Goal: Task Accomplishment & Management: Manage account settings

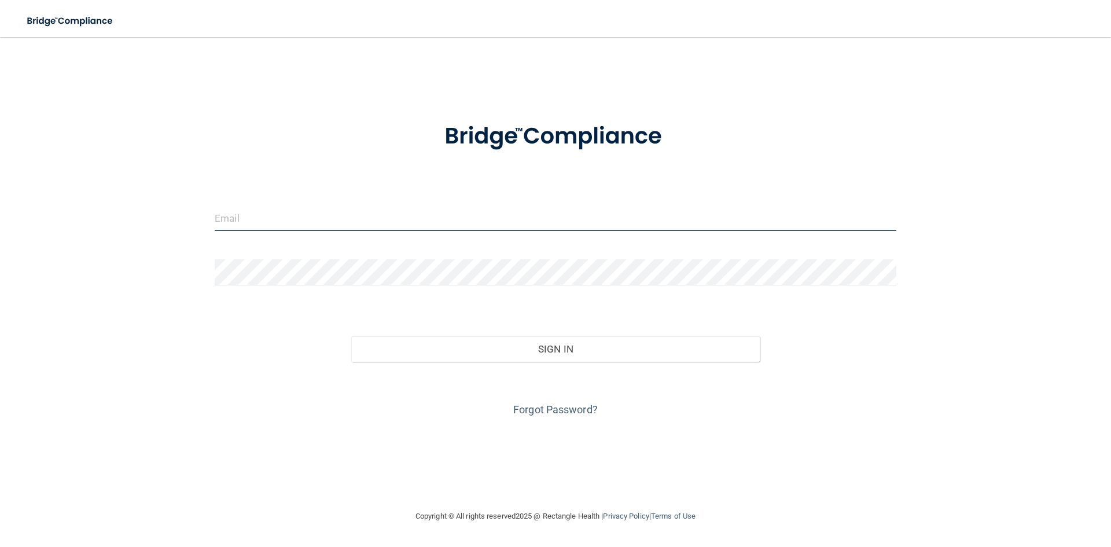
click at [302, 215] on input "email" at bounding box center [555, 218] width 681 height 26
type input "[EMAIL_ADDRESS][DOMAIN_NAME]"
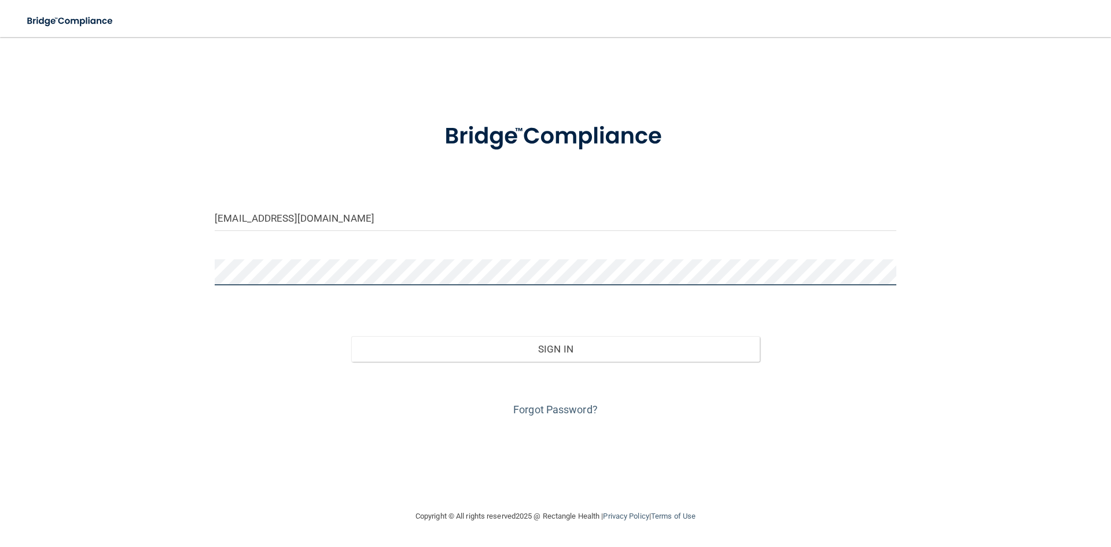
click at [351, 336] on button "Sign In" at bounding box center [555, 348] width 409 height 25
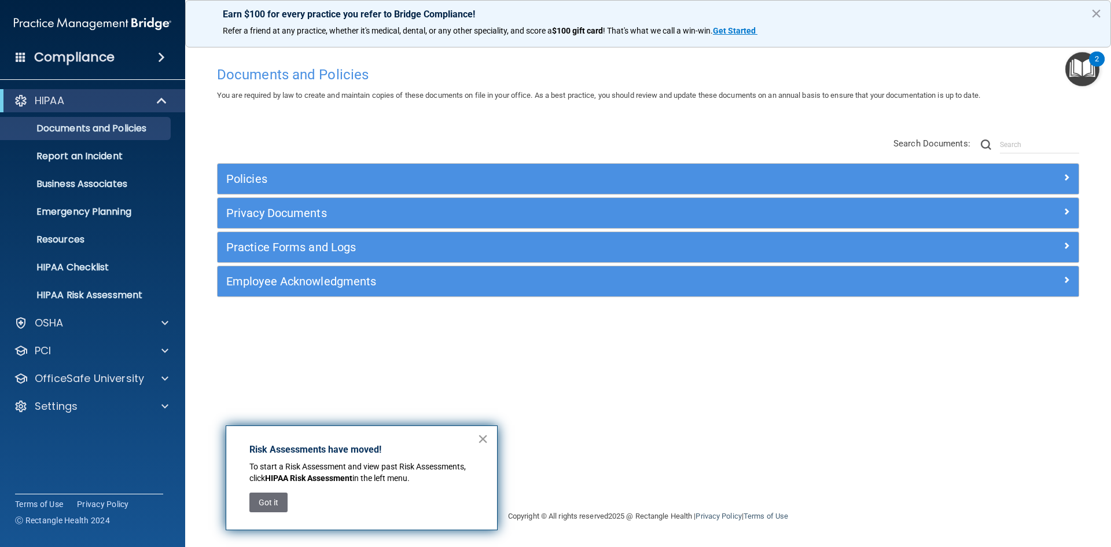
click at [479, 441] on button "×" at bounding box center [482, 438] width 11 height 19
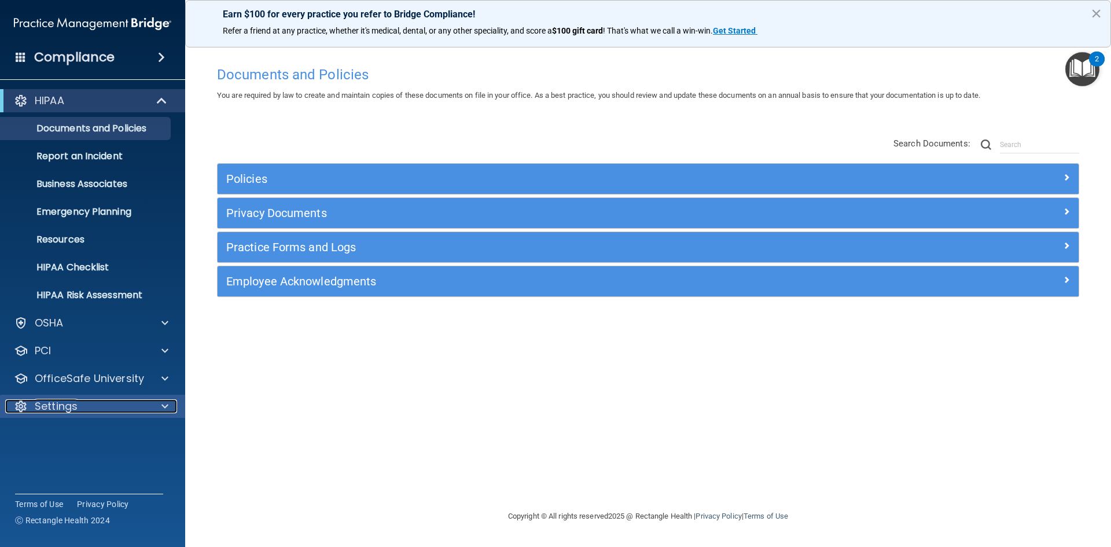
click at [161, 408] on span at bounding box center [164, 406] width 7 height 14
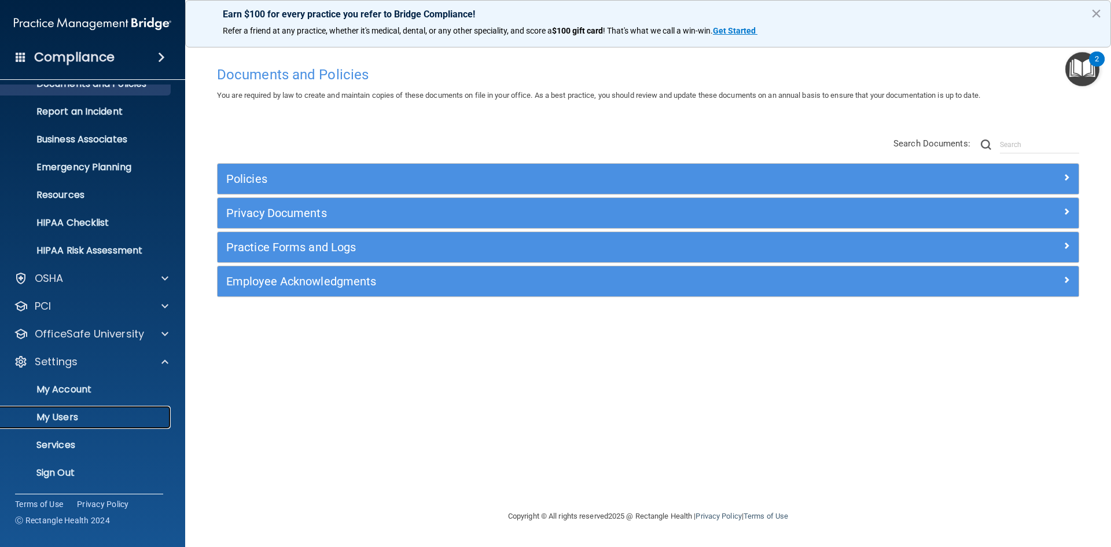
click at [80, 412] on p "My Users" at bounding box center [87, 417] width 158 height 12
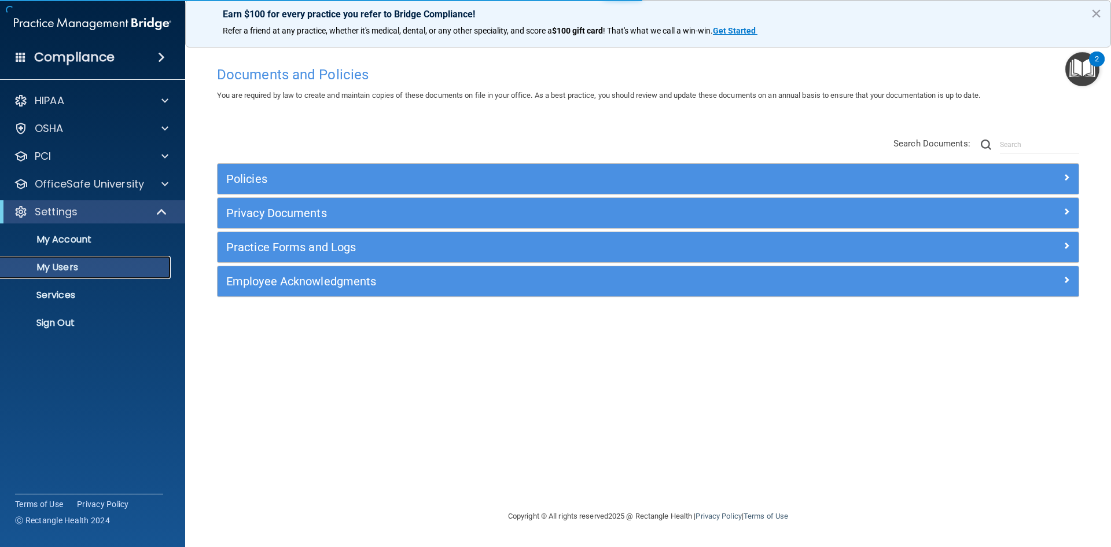
select select "20"
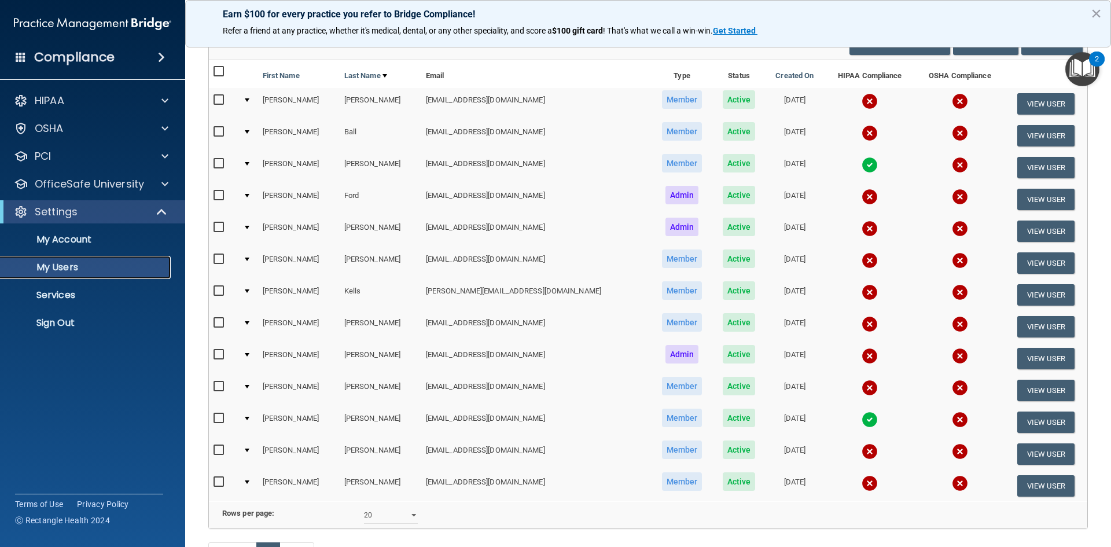
scroll to position [116, 0]
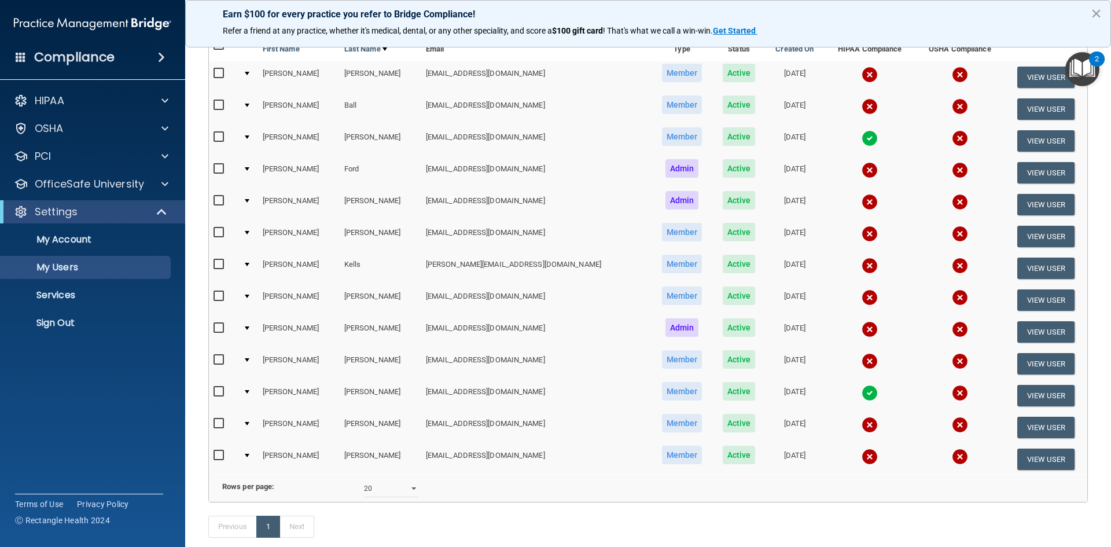
click at [253, 264] on td at bounding box center [248, 268] width 20 height 32
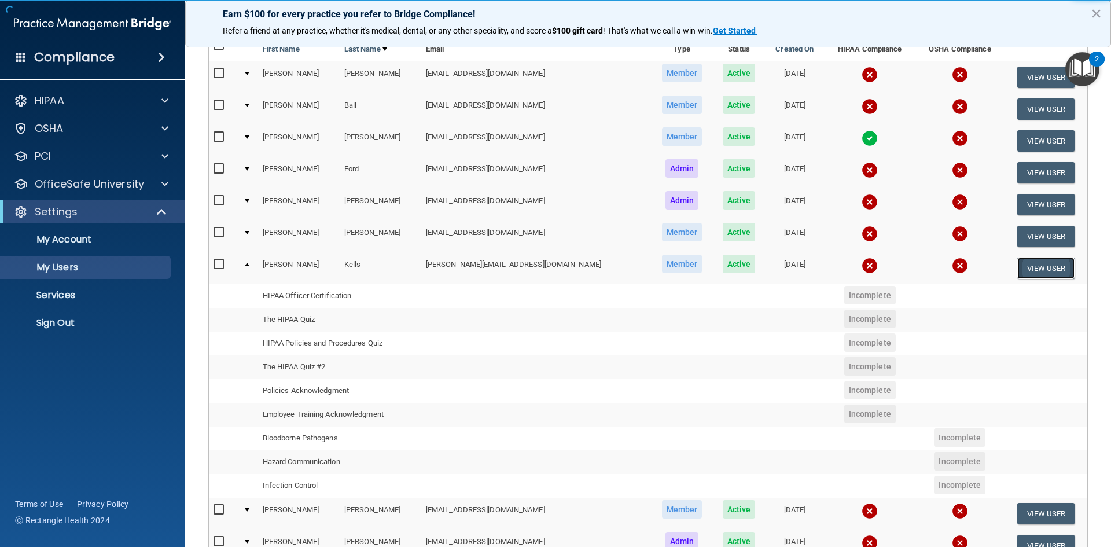
click at [1027, 268] on button "View User" at bounding box center [1045, 267] width 57 height 21
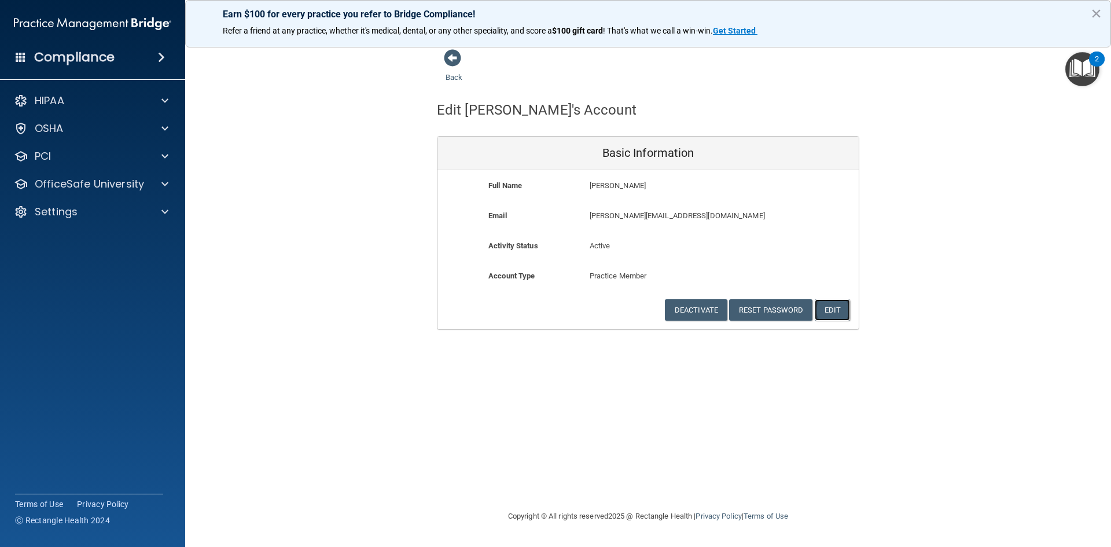
click at [838, 309] on button "Edit" at bounding box center [831, 309] width 35 height 21
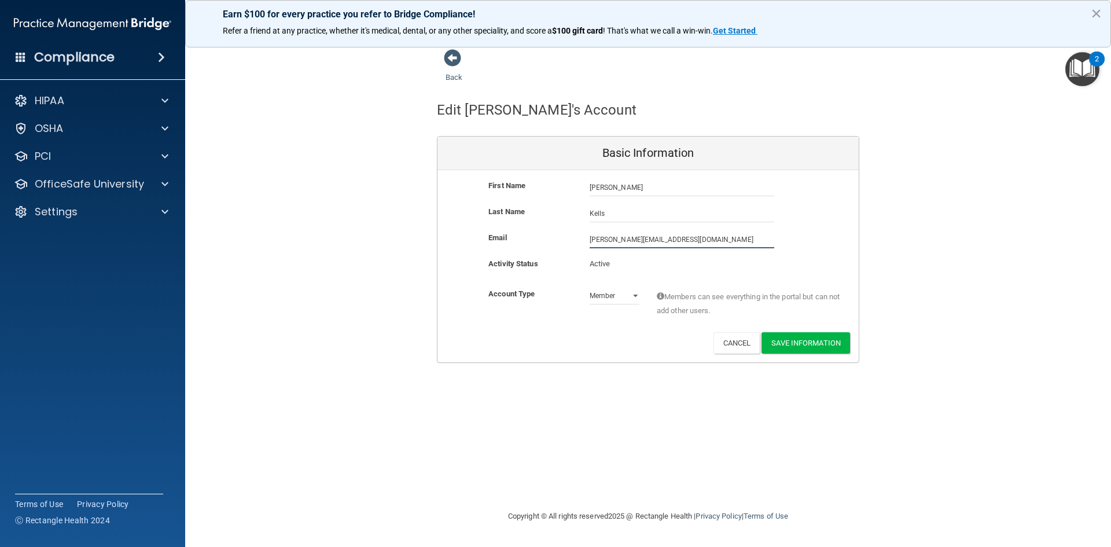
click at [633, 238] on input "[PERSON_NAME][EMAIL_ADDRESS][DOMAIN_NAME]" at bounding box center [681, 239] width 185 height 17
click at [608, 238] on input "[PERSON_NAME][EMAIL_ADDRESS][DOMAIN_NAME]" at bounding box center [681, 239] width 185 height 17
click at [660, 237] on input "[EMAIL_ADDRESS][DOMAIN_NAME]" at bounding box center [681, 239] width 185 height 17
type input "[EMAIL_ADDRESS][DOMAIN_NAME]"
click at [788, 345] on button "Save Information" at bounding box center [805, 344] width 88 height 21
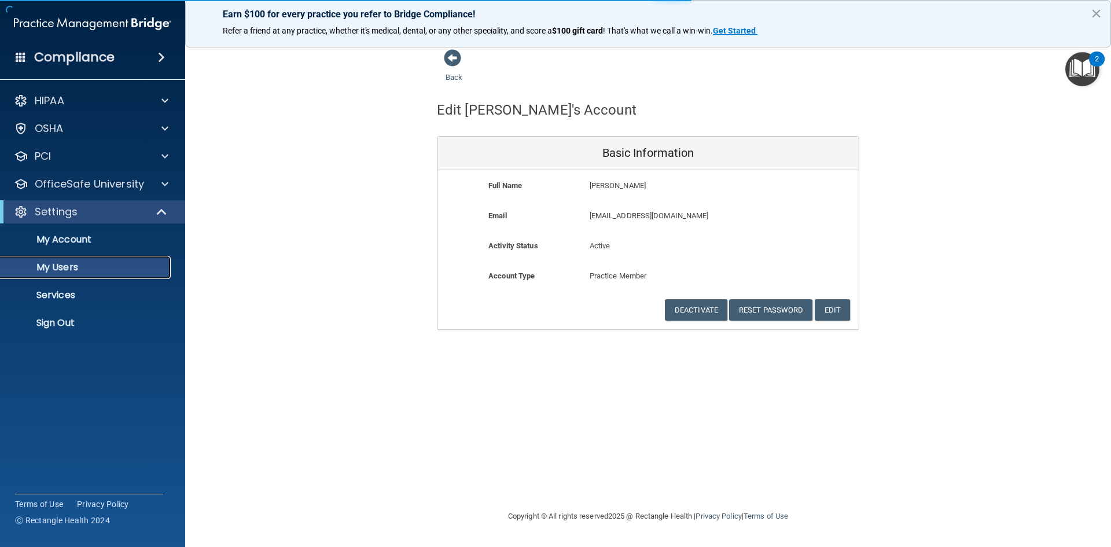
click at [94, 265] on p "My Users" at bounding box center [87, 267] width 158 height 12
select select "20"
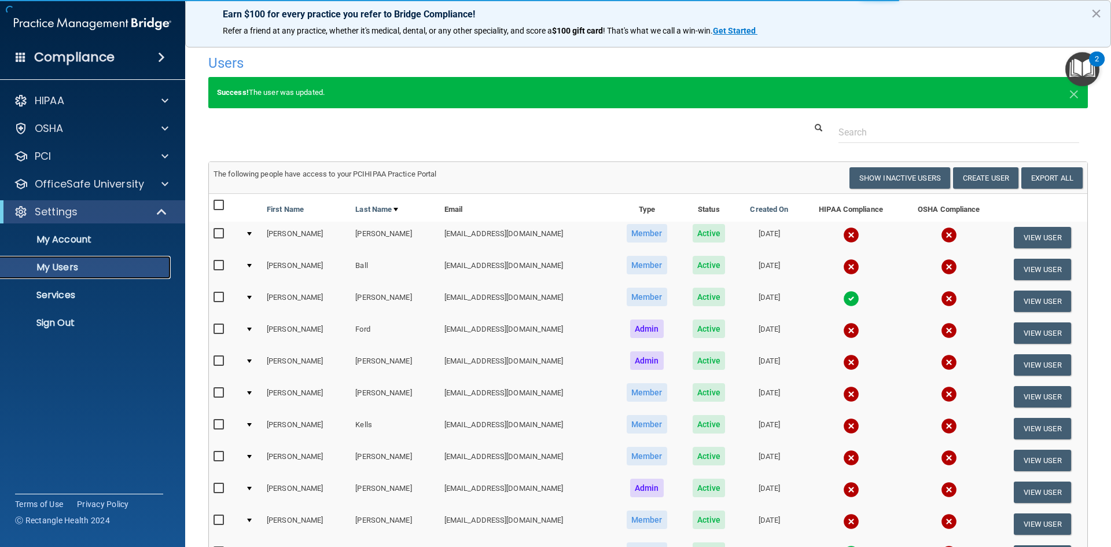
select select "20"
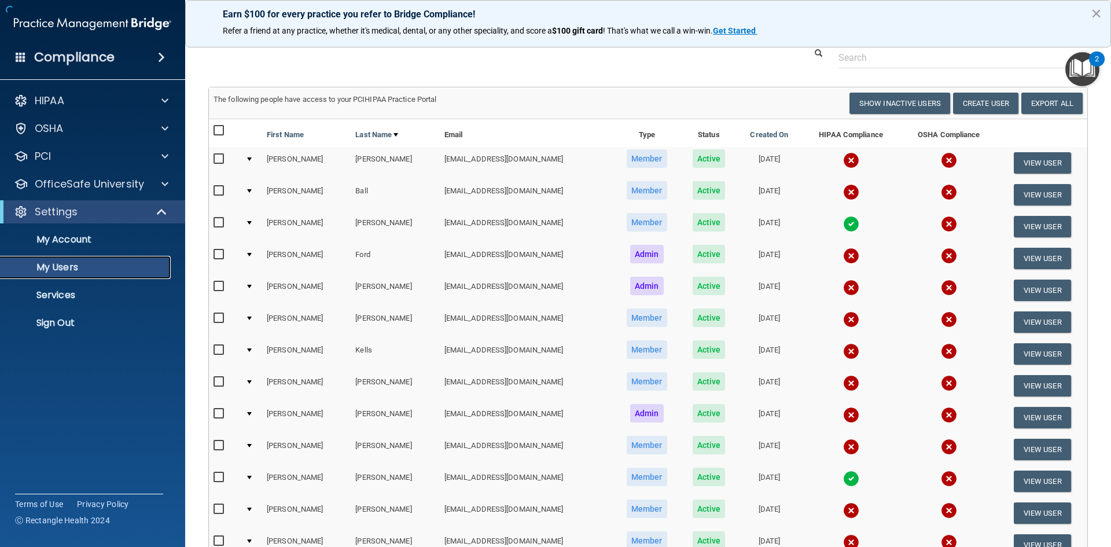
scroll to position [58, 0]
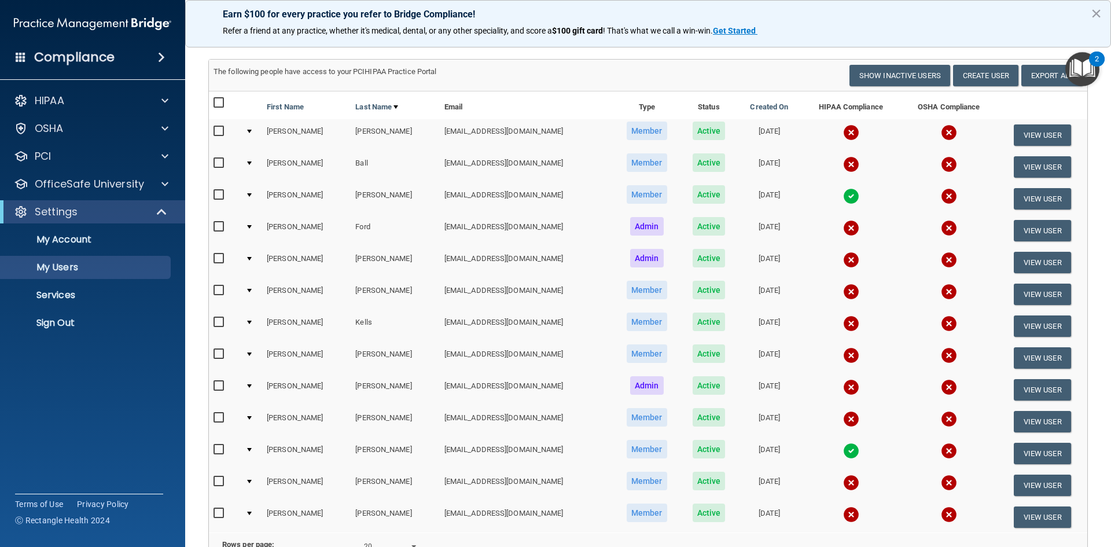
click at [217, 321] on input "checkbox" at bounding box center [219, 322] width 13 height 9
checkbox input "true"
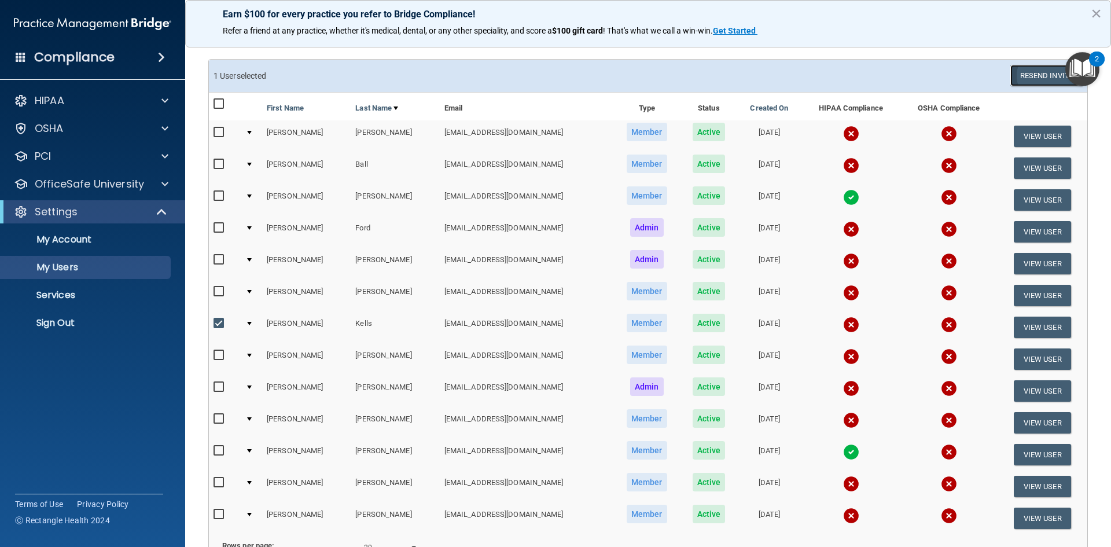
click at [1022, 76] on button "Resend Invite" at bounding box center [1046, 75] width 72 height 21
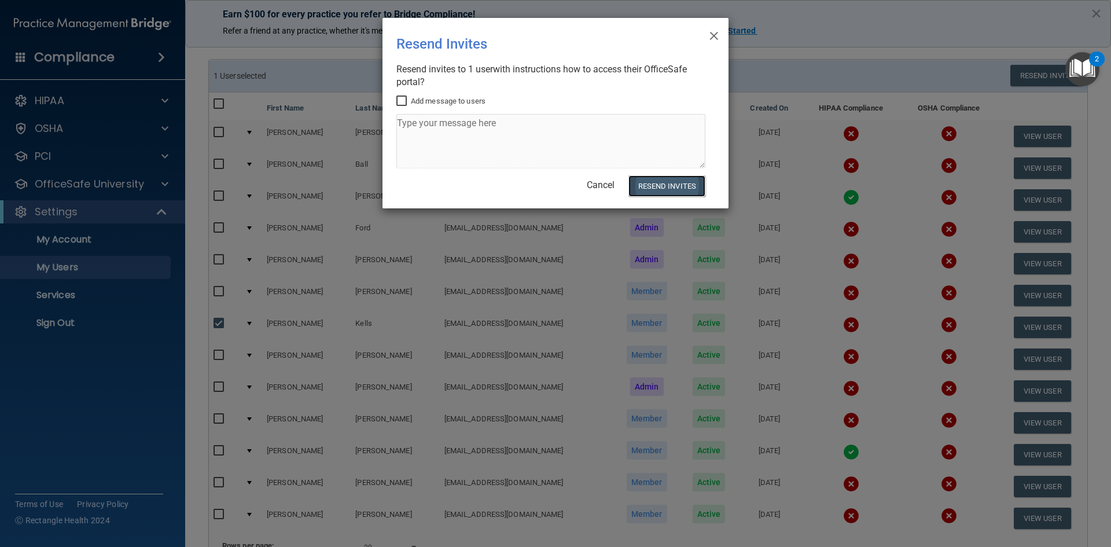
click at [660, 189] on button "Resend Invites" at bounding box center [666, 185] width 77 height 21
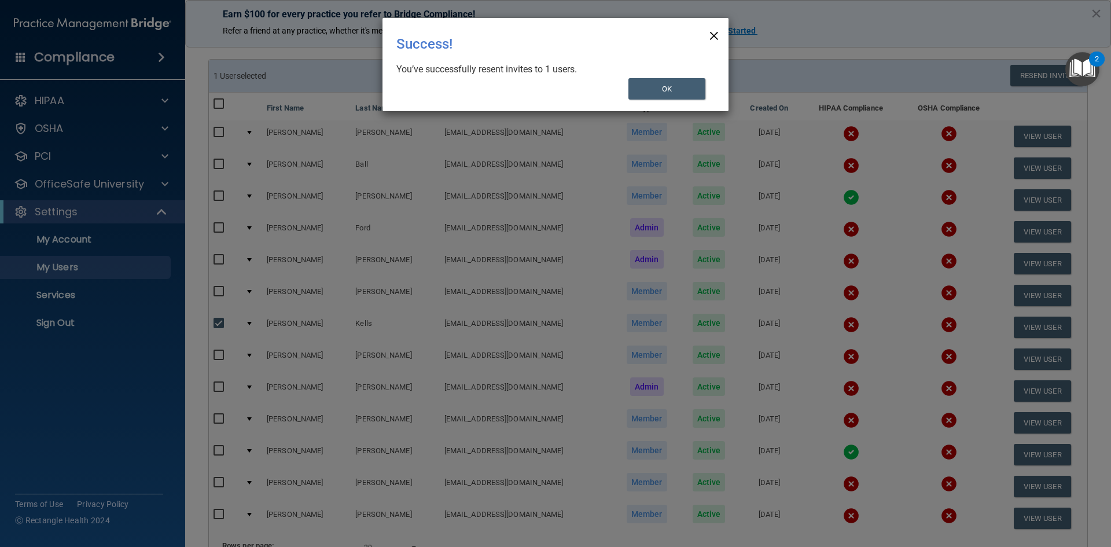
click at [714, 34] on span "×" at bounding box center [714, 34] width 10 height 23
